Goal: Navigation & Orientation: Find specific page/section

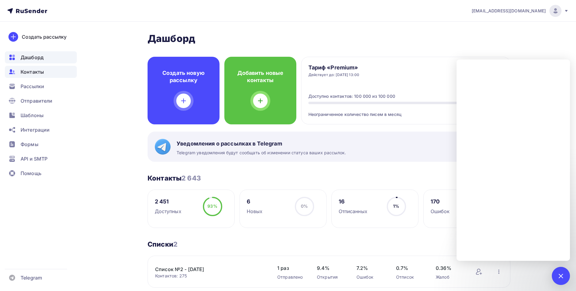
click at [36, 72] on span "Контакты" at bounding box center [32, 71] width 23 height 7
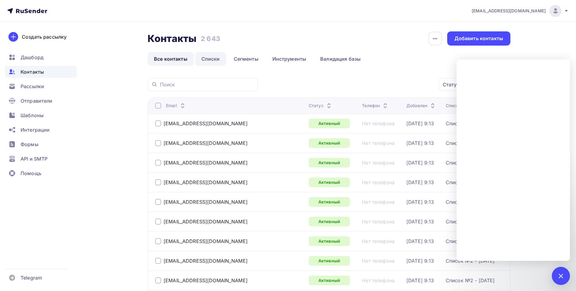
click at [211, 57] on link "Списки" at bounding box center [210, 59] width 31 height 14
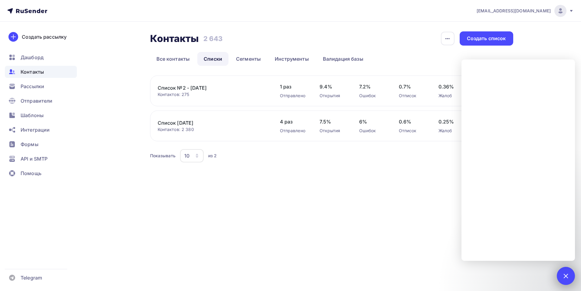
click at [568, 273] on div at bounding box center [565, 276] width 18 height 18
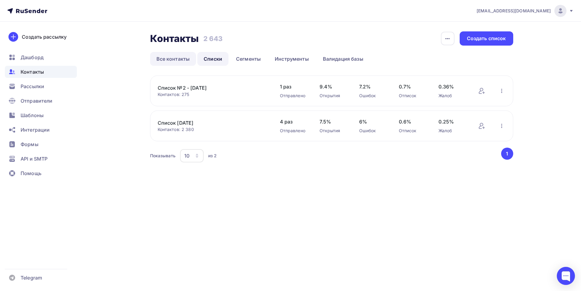
click at [177, 55] on link "Все контакты" at bounding box center [173, 59] width 46 height 14
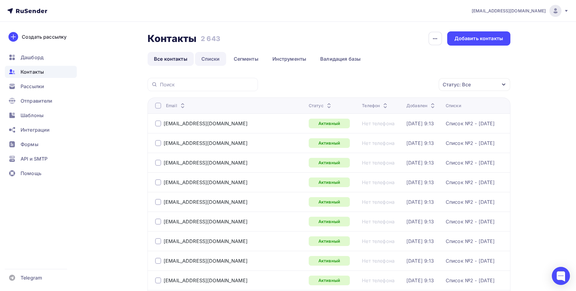
click at [204, 60] on link "Списки" at bounding box center [210, 59] width 31 height 14
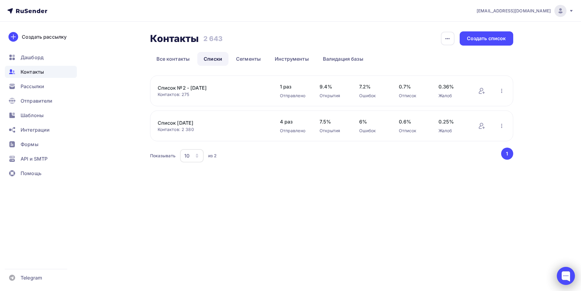
click at [568, 279] on div at bounding box center [565, 276] width 18 height 18
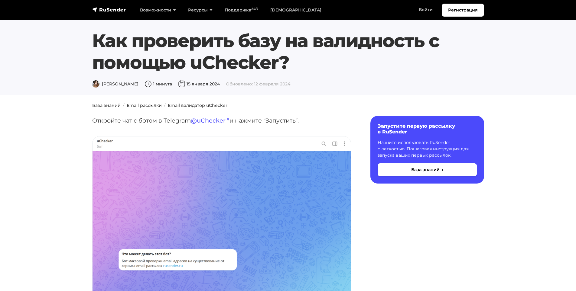
scroll to position [1149, 0]
